Goal: Book appointment/travel/reservation

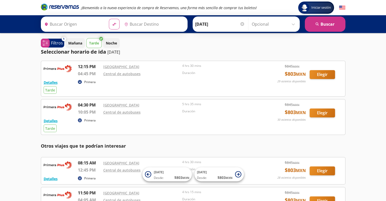
type input "[GEOGRAPHIC_DATA], [GEOGRAPHIC_DATA]"
type input "Pátzcuaro, [GEOGRAPHIC_DATA]"
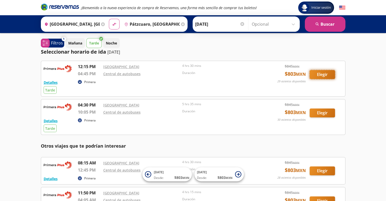
click at [206, 77] on button "Elegir" at bounding box center [322, 74] width 25 height 9
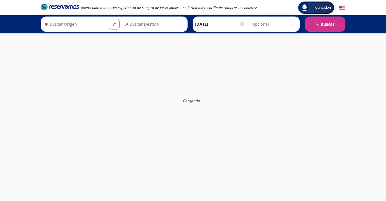
type input "[GEOGRAPHIC_DATA], [GEOGRAPHIC_DATA]"
type input "Pátzcuaro, [GEOGRAPHIC_DATA]"
